Goal: Information Seeking & Learning: Learn about a topic

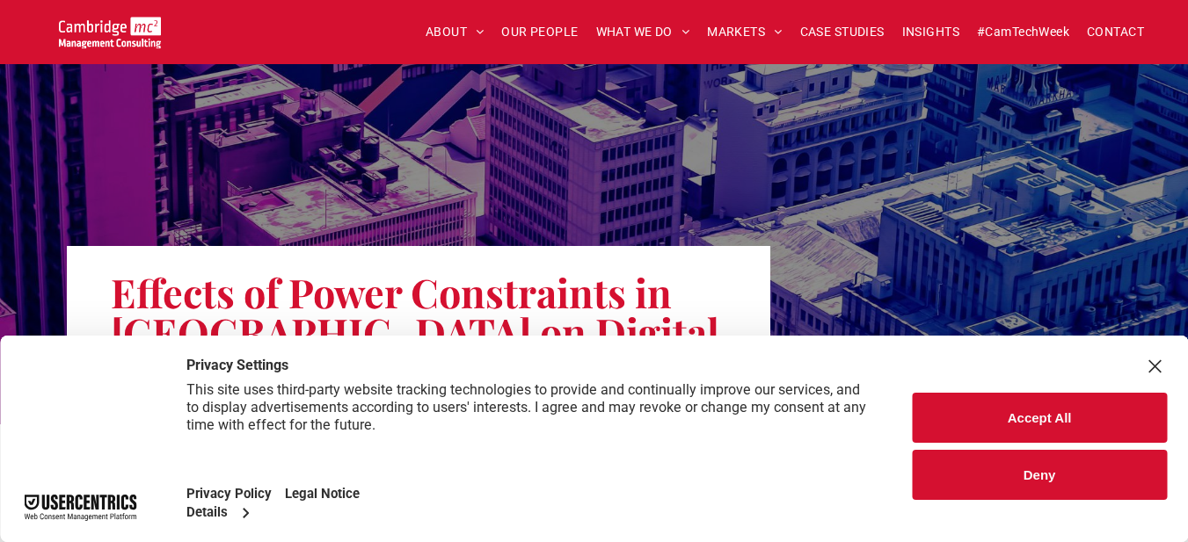
scroll to position [176, 0]
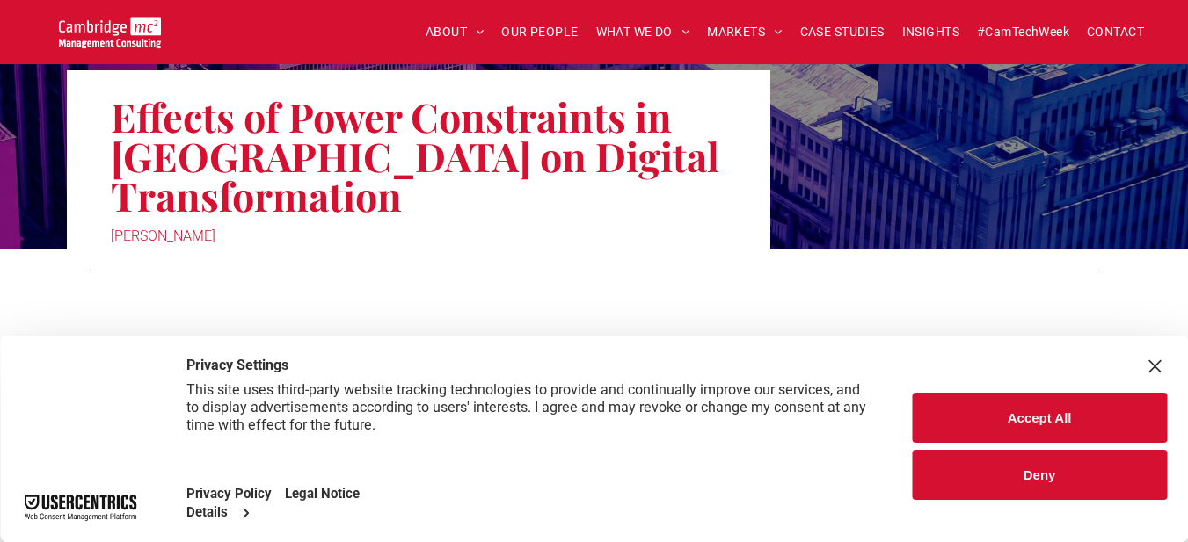
click at [985, 422] on button "Accept All" at bounding box center [1039, 418] width 255 height 50
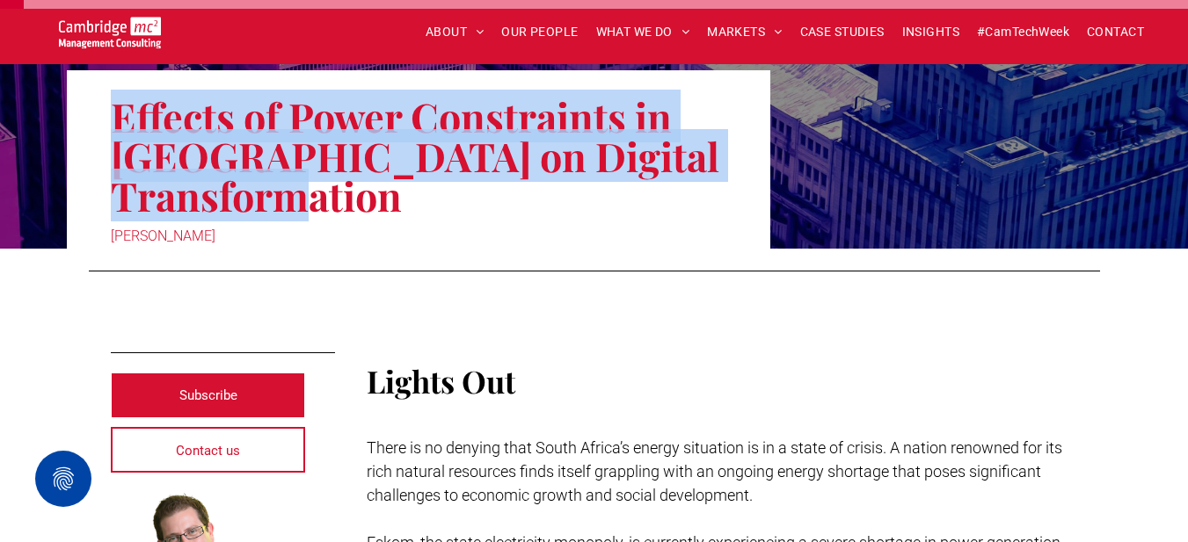
drag, startPoint x: 211, startPoint y: 134, endPoint x: 402, endPoint y: 206, distance: 203.9
click at [402, 206] on div "Effects of Power Constraints in South Africa on Digital Transformation Olivia W…" at bounding box center [418, 159] width 703 height 178
copy h1 "Effects of Power Constraints in South Africa on Digital Transformation"
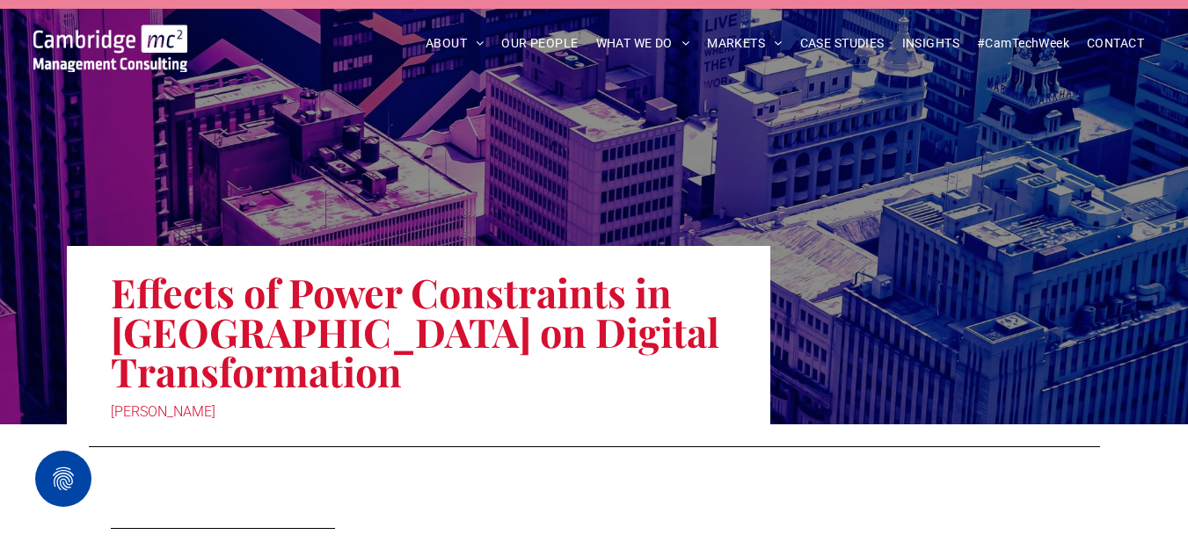
click at [649, 468] on div at bounding box center [594, 448] width 1188 height 47
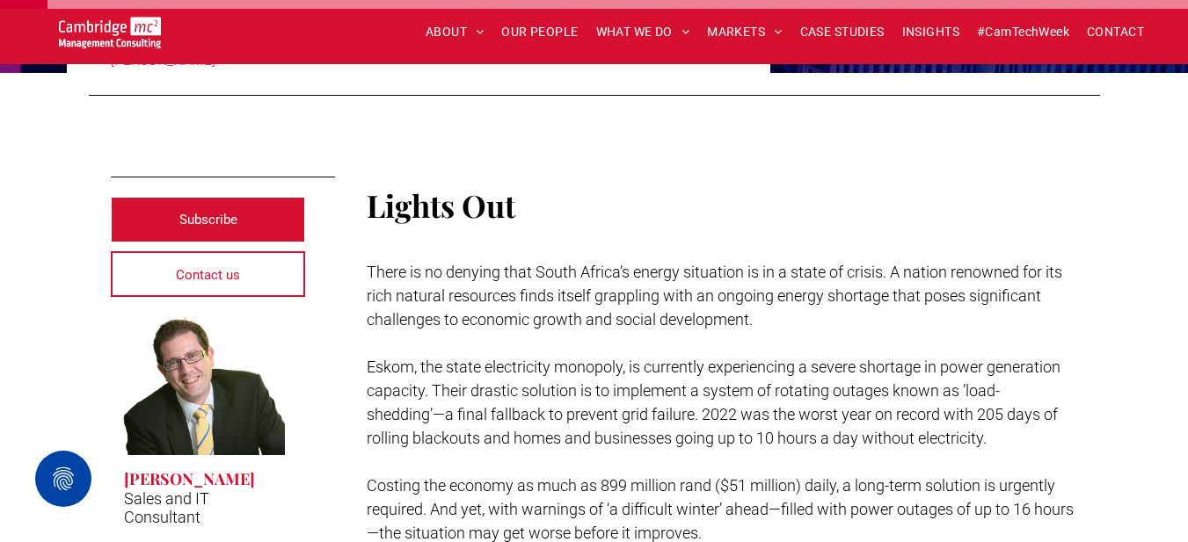
scroll to position [440, 0]
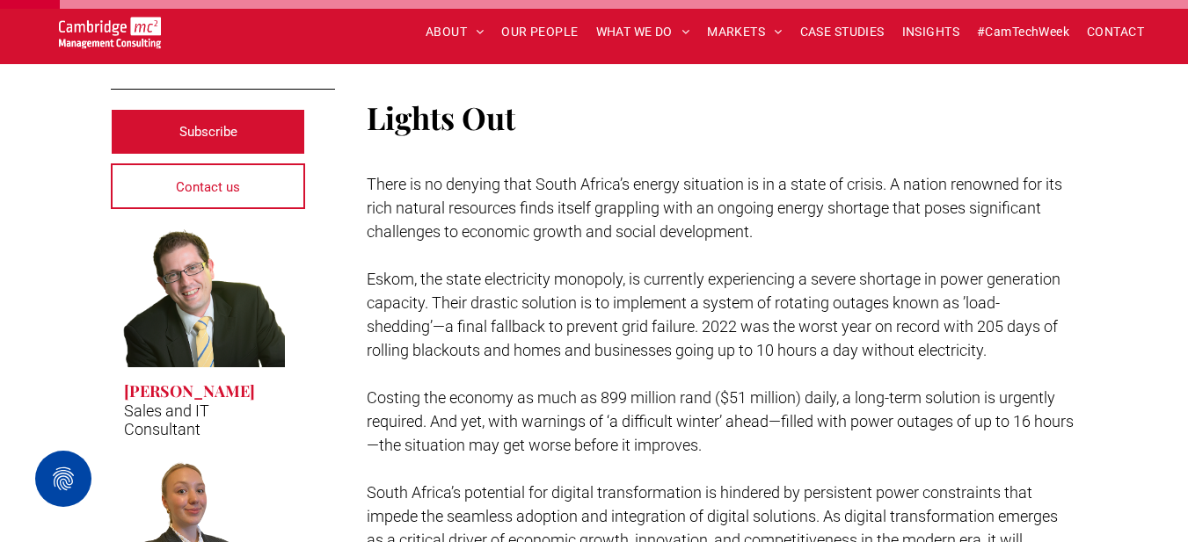
click at [808, 120] on h2 "Lights Out" at bounding box center [722, 118] width 711 height 47
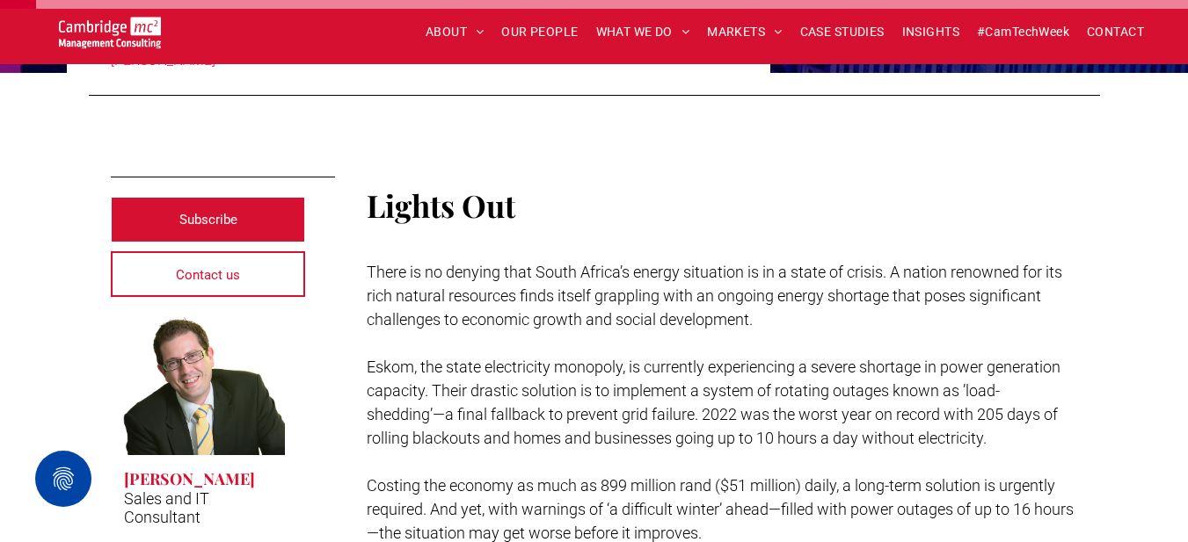
scroll to position [176, 0]
